Goal: Check status

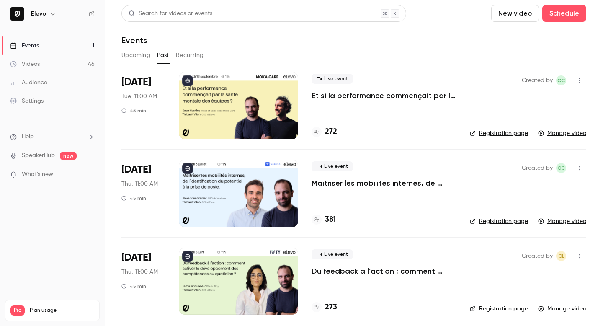
click at [142, 52] on button "Upcoming" at bounding box center [136, 55] width 29 height 13
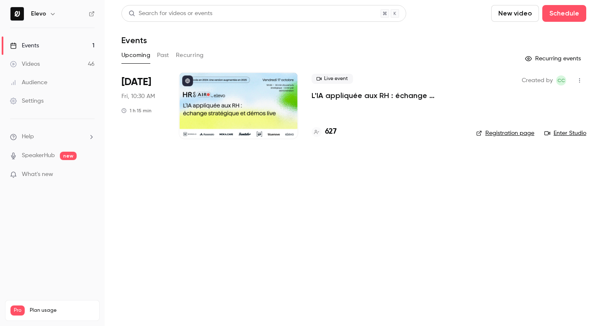
drag, startPoint x: 160, startPoint y: 53, endPoint x: 175, endPoint y: 64, distance: 18.7
click at [160, 53] on button "Past" at bounding box center [163, 55] width 12 height 13
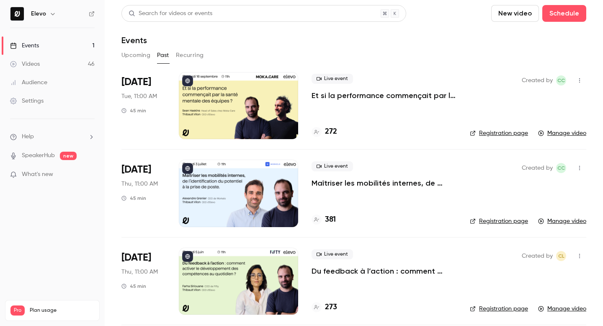
click at [499, 219] on link "Registration page" at bounding box center [499, 221] width 58 height 8
click at [137, 59] on button "Upcoming" at bounding box center [136, 55] width 29 height 13
